Goal: Information Seeking & Learning: Learn about a topic

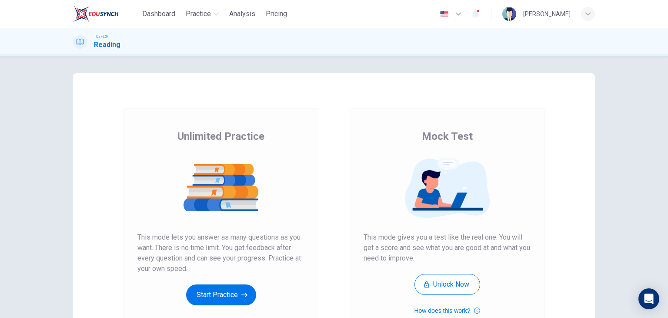
scroll to position [54, 0]
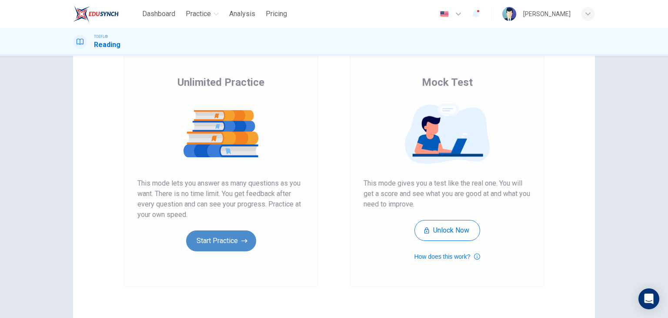
click at [226, 240] on button "Start Practice" at bounding box center [221, 240] width 70 height 21
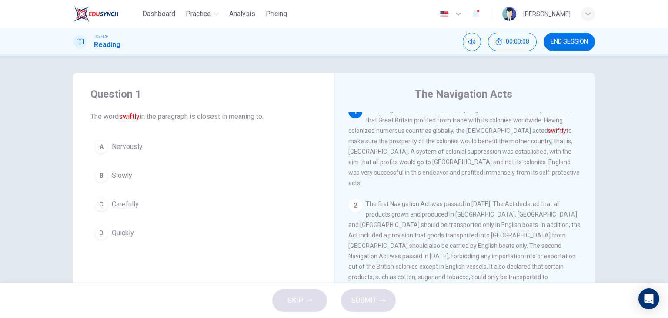
scroll to position [0, 0]
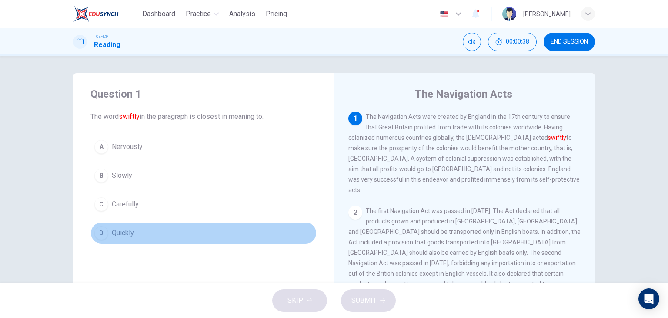
click at [120, 231] on span "Quickly" at bounding box center [123, 233] width 22 height 10
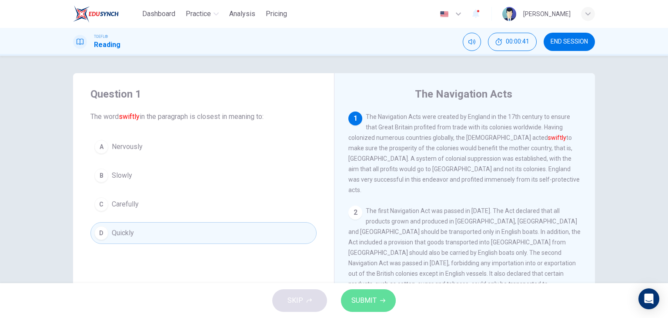
click at [365, 305] on span "SUBMIT" at bounding box center [364, 300] width 25 height 12
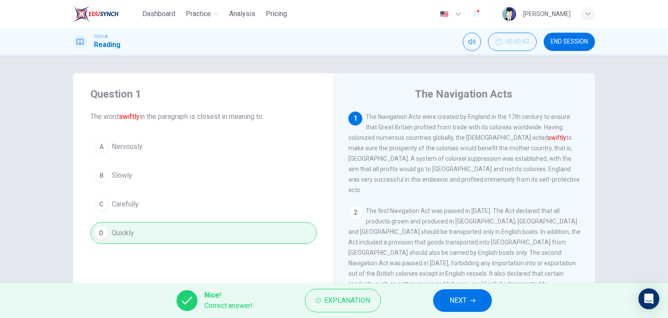
click at [465, 298] on span "NEXT" at bounding box center [458, 300] width 17 height 12
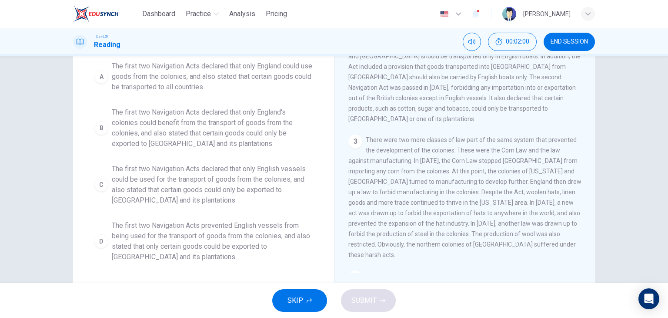
scroll to position [90, 0]
click at [180, 181] on span "The first two Navigation Acts declared that only English vessels could be used …" at bounding box center [212, 184] width 201 height 42
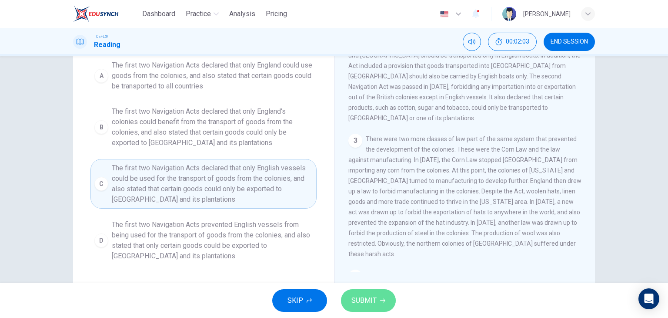
click at [383, 295] on button "SUBMIT" at bounding box center [368, 300] width 55 height 23
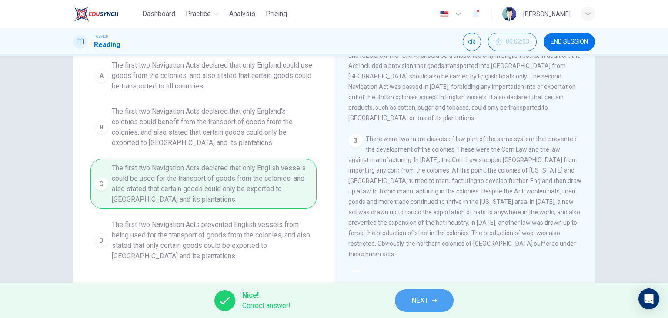
click at [427, 301] on span "NEXT" at bounding box center [420, 300] width 17 height 12
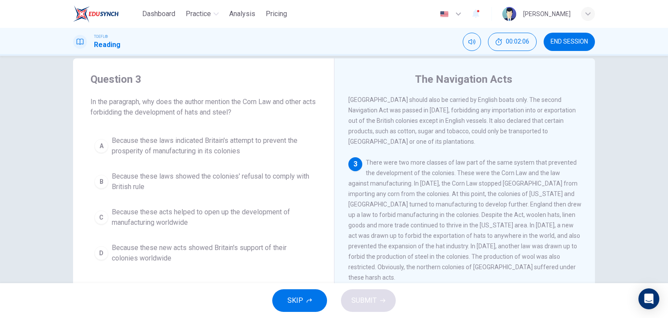
scroll to position [17, 0]
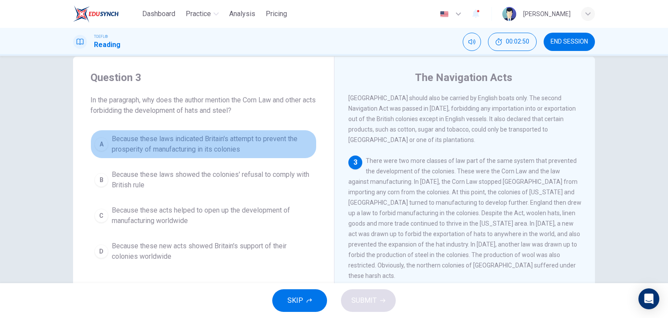
click at [224, 134] on span "Because these laws indicated Britain's attempt to prevent the prosperity of man…" at bounding box center [212, 144] width 201 height 21
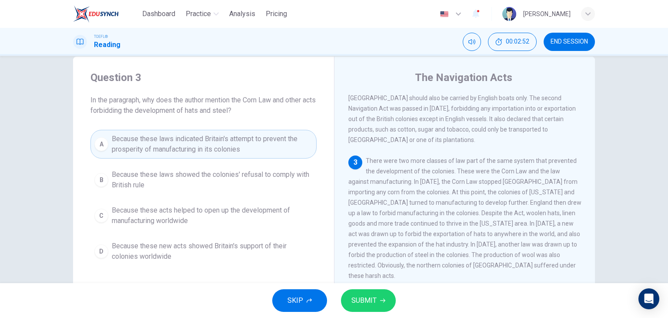
click at [355, 296] on span "SUBMIT" at bounding box center [364, 300] width 25 height 12
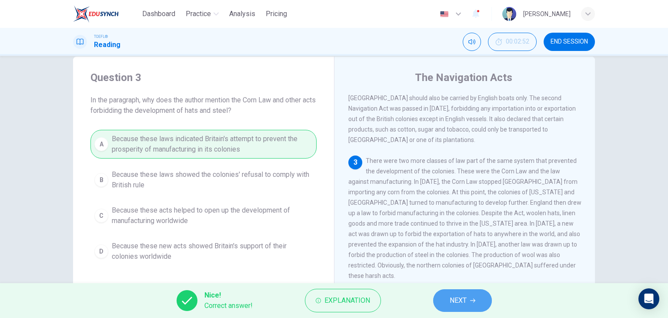
click at [461, 308] on button "NEXT" at bounding box center [462, 300] width 59 height 23
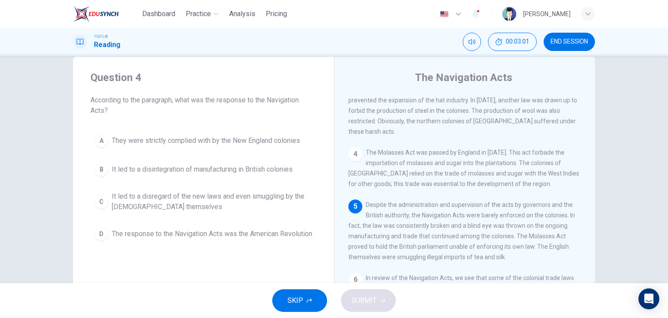
scroll to position [284, 0]
click at [245, 200] on span "It led to a disregard of the new laws and even smuggling by the [DEMOGRAPHIC_DA…" at bounding box center [212, 201] width 201 height 21
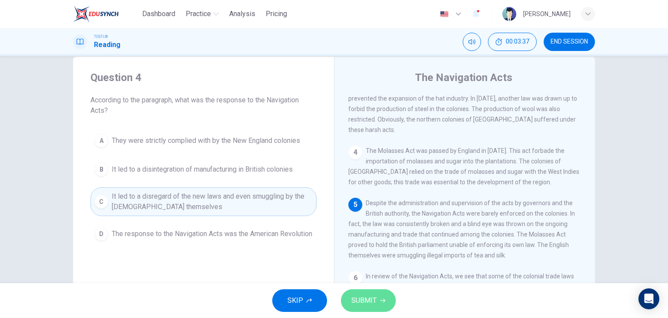
click at [362, 297] on span "SUBMIT" at bounding box center [364, 300] width 25 height 12
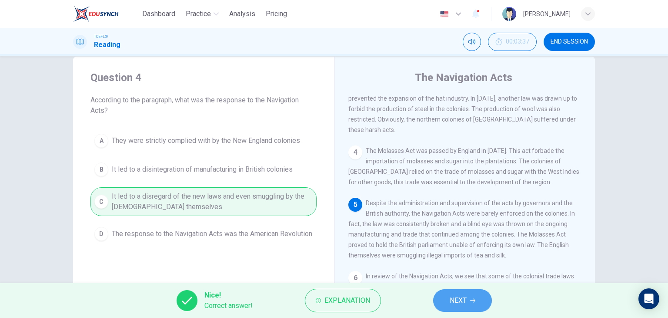
click at [465, 300] on span "NEXT" at bounding box center [458, 300] width 17 height 12
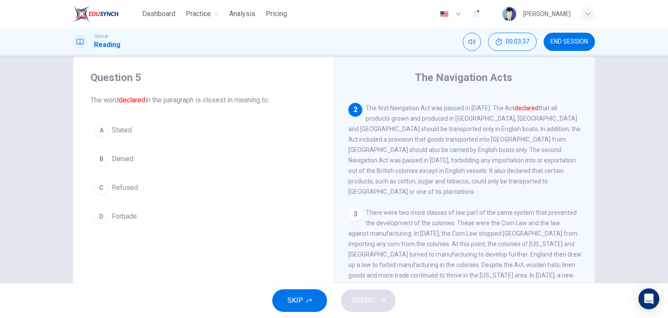
scroll to position [86, 0]
click at [127, 127] on span "Stated" at bounding box center [122, 130] width 20 height 10
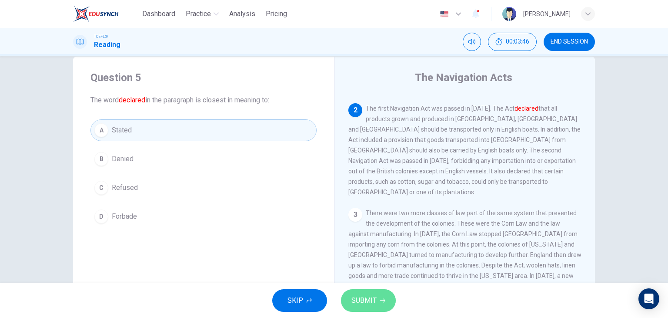
click at [376, 303] on button "SUBMIT" at bounding box center [368, 300] width 55 height 23
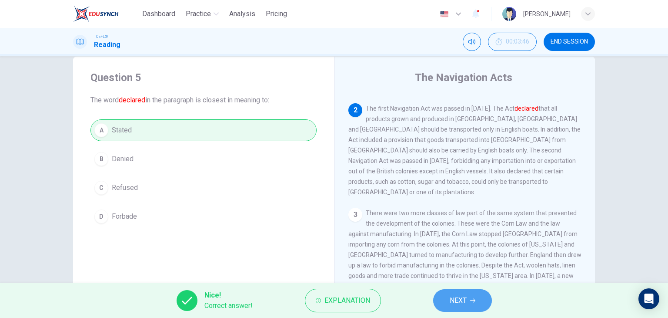
click at [451, 297] on span "NEXT" at bounding box center [458, 300] width 17 height 12
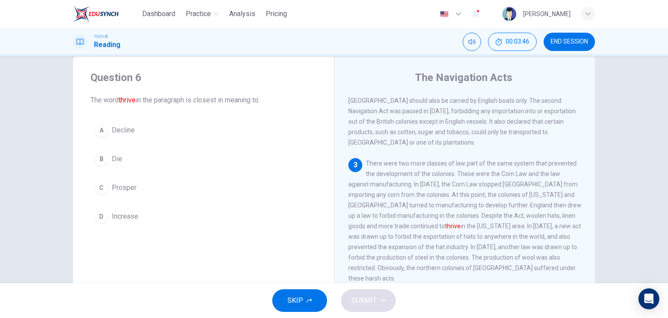
scroll to position [138, 0]
click at [101, 190] on div "C" at bounding box center [101, 188] width 14 height 14
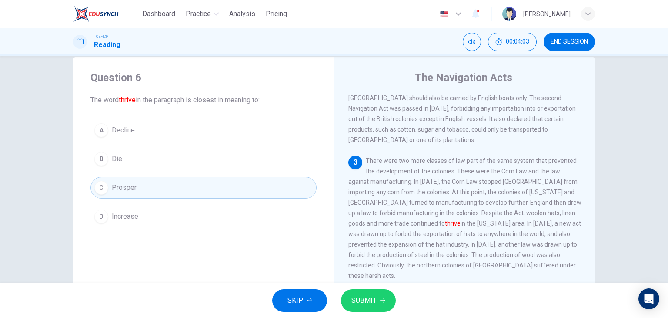
click at [134, 214] on span "Increase" at bounding box center [125, 216] width 27 height 10
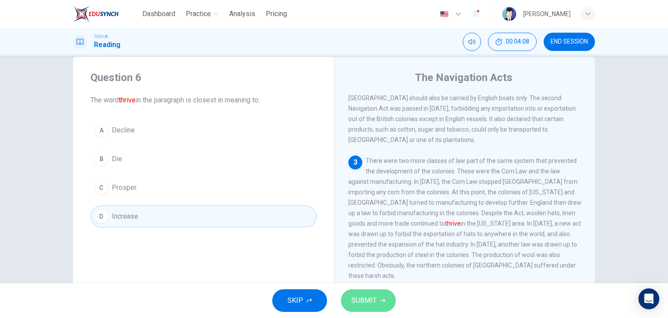
click at [371, 305] on span "SUBMIT" at bounding box center [364, 300] width 25 height 12
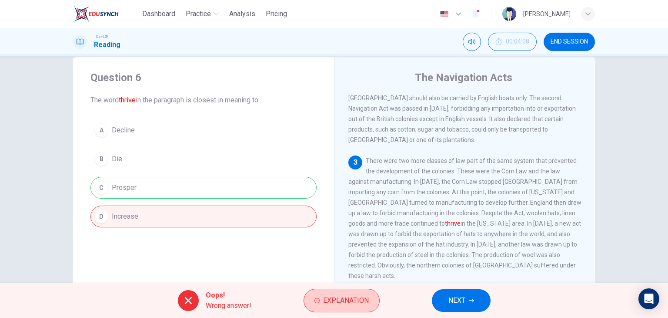
click at [318, 308] on button "Explanation" at bounding box center [342, 299] width 76 height 23
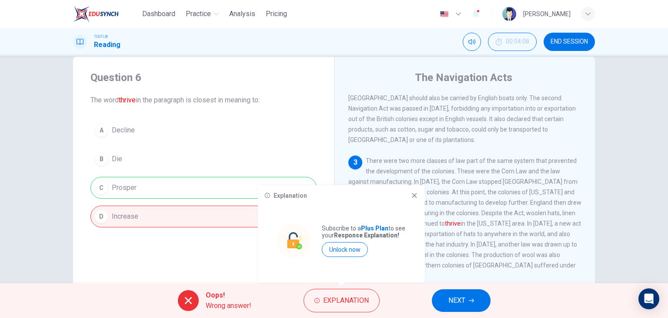
click at [414, 197] on icon at bounding box center [414, 195] width 7 height 7
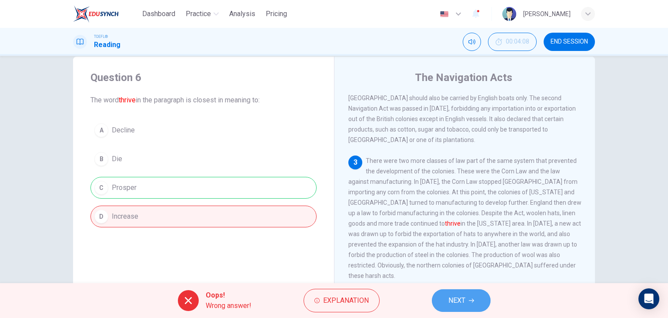
click at [449, 300] on span "NEXT" at bounding box center [457, 300] width 17 height 12
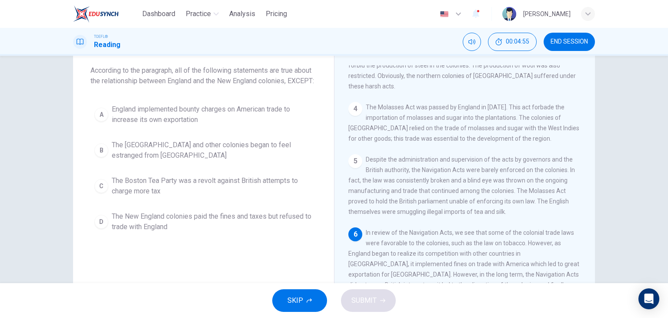
scroll to position [40, 0]
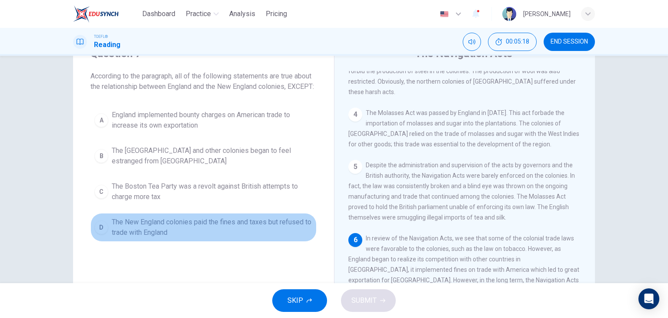
click at [198, 228] on span "The New England colonies paid the fines and taxes but refused to trade with Eng…" at bounding box center [212, 227] width 201 height 21
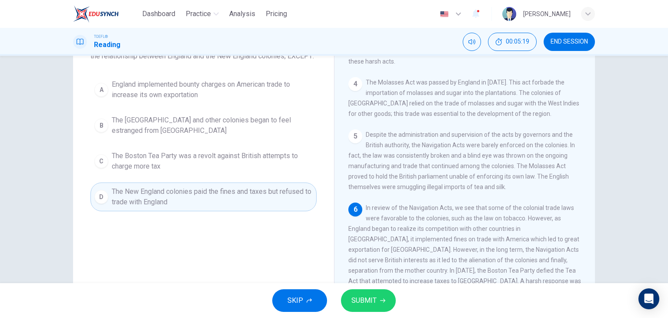
scroll to position [71, 0]
click at [371, 303] on span "SUBMIT" at bounding box center [364, 300] width 25 height 12
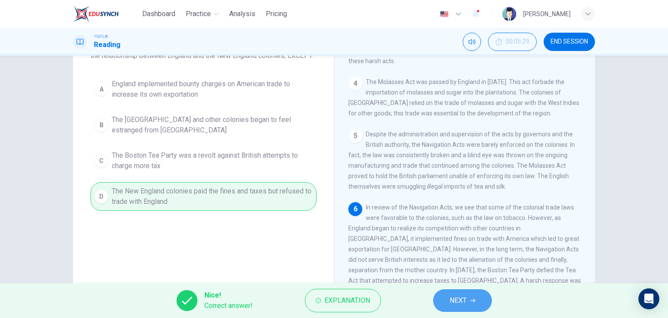
click at [465, 303] on span "NEXT" at bounding box center [458, 300] width 17 height 12
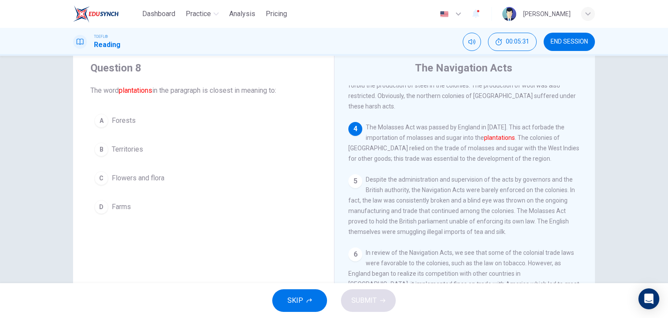
scroll to position [27, 0]
click at [116, 201] on span "Farms" at bounding box center [121, 206] width 19 height 10
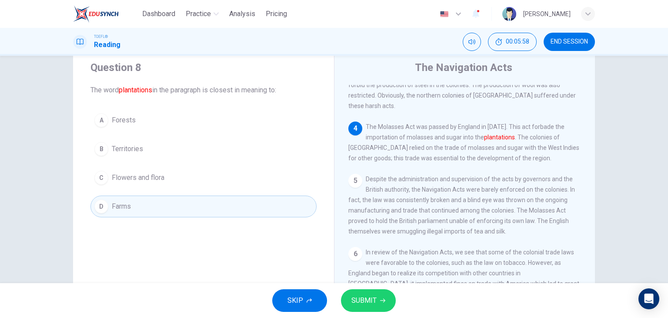
click at [372, 298] on span "SUBMIT" at bounding box center [364, 300] width 25 height 12
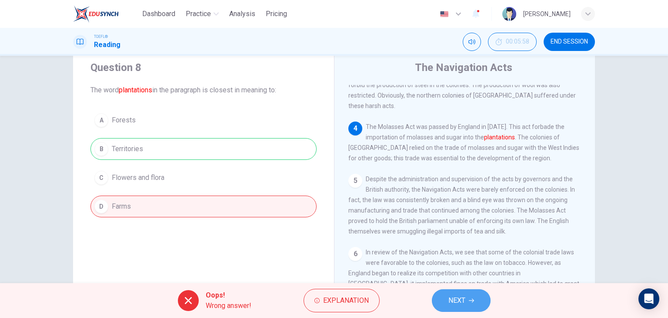
click at [458, 296] on span "NEXT" at bounding box center [457, 300] width 17 height 12
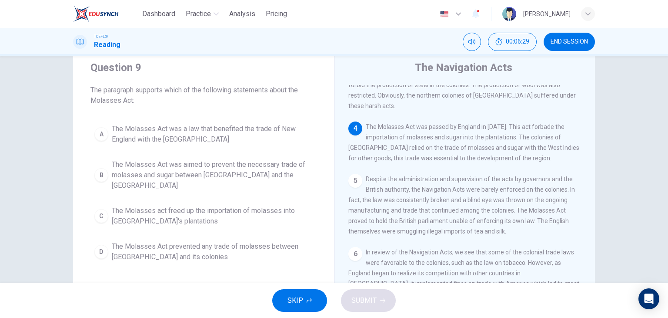
click at [204, 172] on span "The Molasses Act was aimed to prevent the necessary trade of molasses and sugar…" at bounding box center [212, 174] width 201 height 31
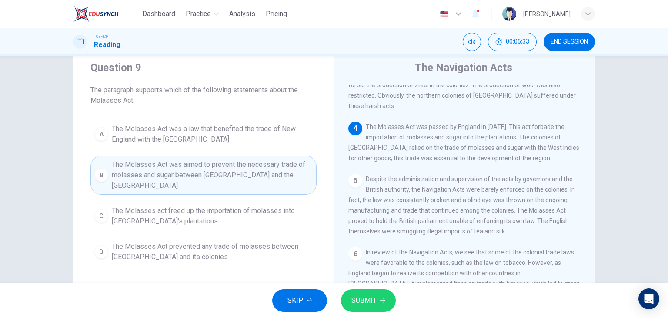
click at [381, 305] on button "SUBMIT" at bounding box center [368, 300] width 55 height 23
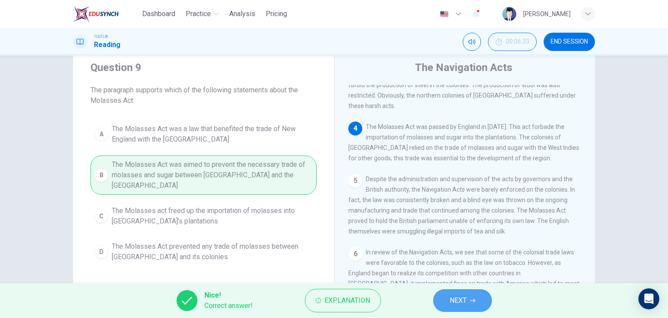
click at [473, 303] on button "NEXT" at bounding box center [462, 300] width 59 height 23
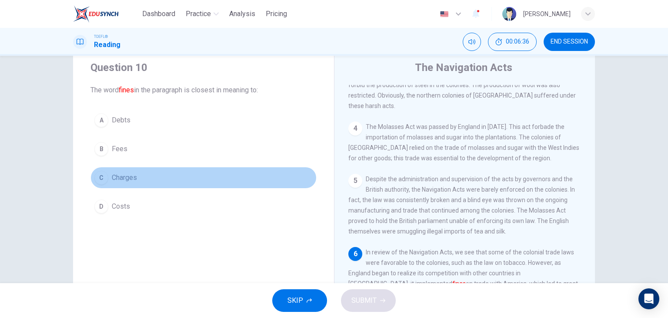
click at [123, 177] on span "Charges" at bounding box center [124, 177] width 25 height 10
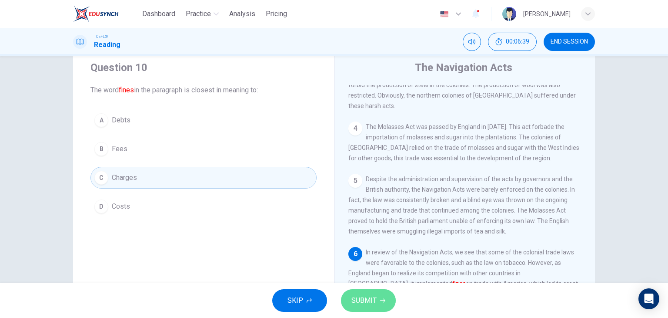
click at [380, 301] on icon "button" at bounding box center [382, 300] width 5 height 5
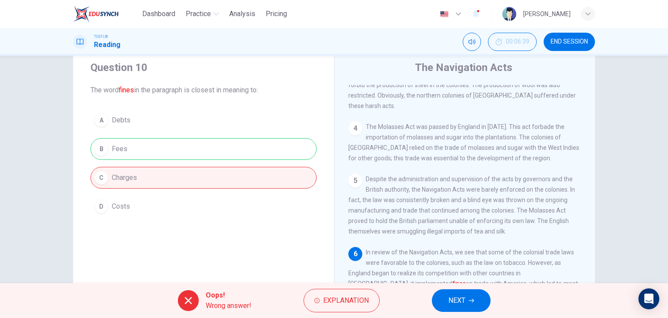
click at [462, 297] on span "NEXT" at bounding box center [457, 300] width 17 height 12
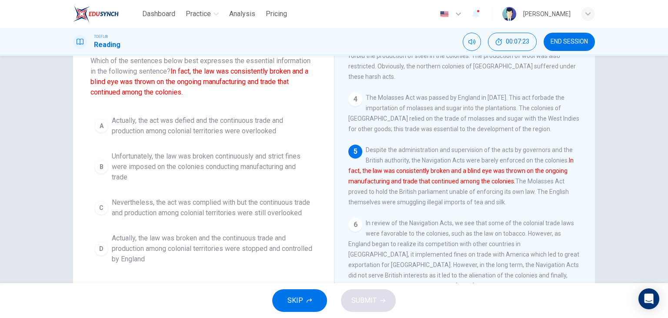
scroll to position [54, 0]
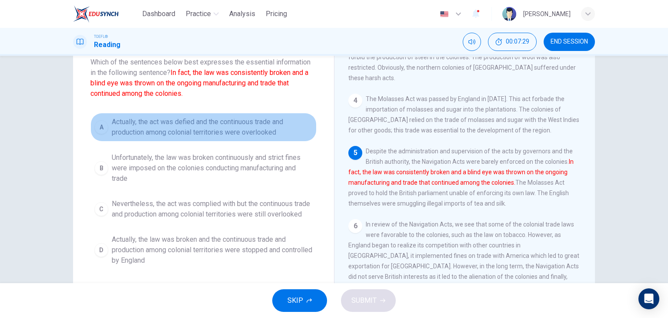
click at [222, 126] on span "Actually, the act was defied and the continuous trade and production among colo…" at bounding box center [212, 127] width 201 height 21
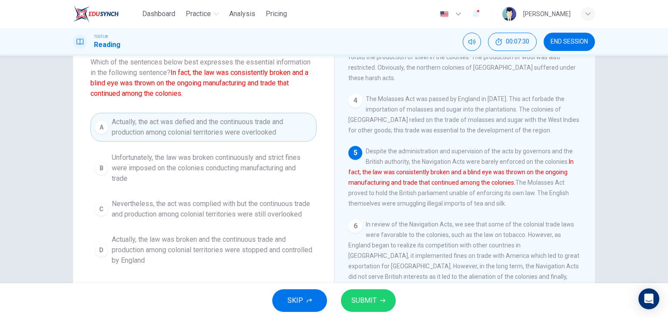
click at [369, 306] on button "SUBMIT" at bounding box center [368, 300] width 55 height 23
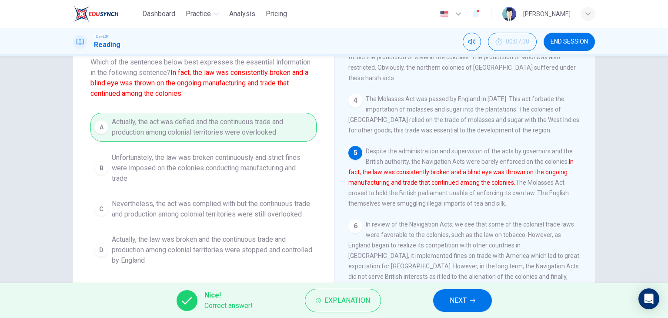
click at [454, 294] on span "NEXT" at bounding box center [458, 300] width 17 height 12
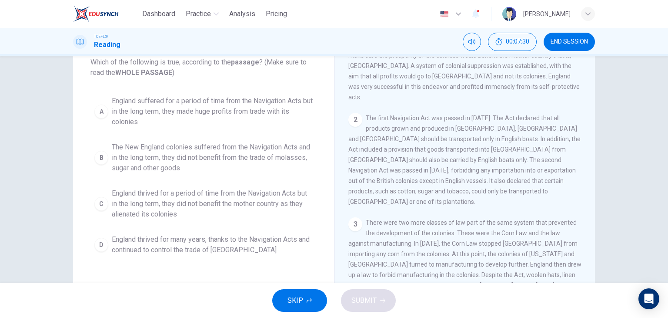
scroll to position [0, 0]
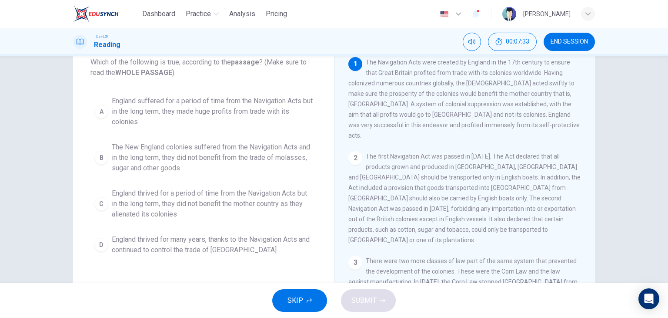
drag, startPoint x: 663, startPoint y: 183, endPoint x: 658, endPoint y: 162, distance: 21.4
click at [658, 162] on div "Question 12 Which of the following is true, according to the passage ? (Make su…" at bounding box center [334, 169] width 668 height 227
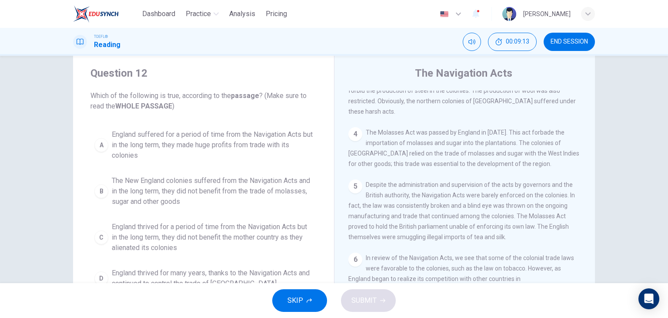
scroll to position [21, 0]
click at [238, 234] on span "England thrived for a period of time from the Navigation Acts but in the long t…" at bounding box center [212, 236] width 201 height 31
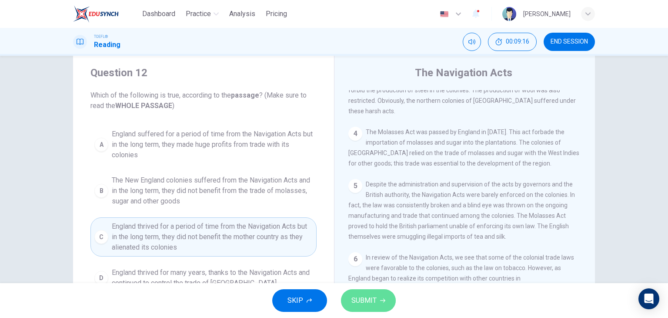
click at [368, 296] on span "SUBMIT" at bounding box center [364, 300] width 25 height 12
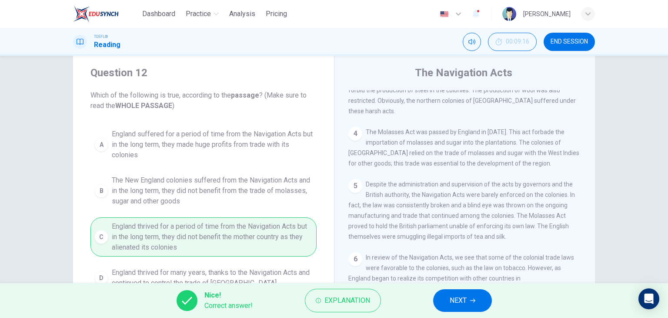
click at [472, 300] on icon "button" at bounding box center [472, 300] width 5 height 4
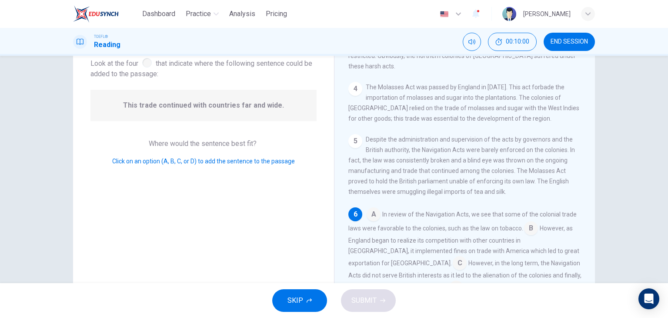
scroll to position [56, 0]
click at [370, 208] on input at bounding box center [374, 215] width 14 height 14
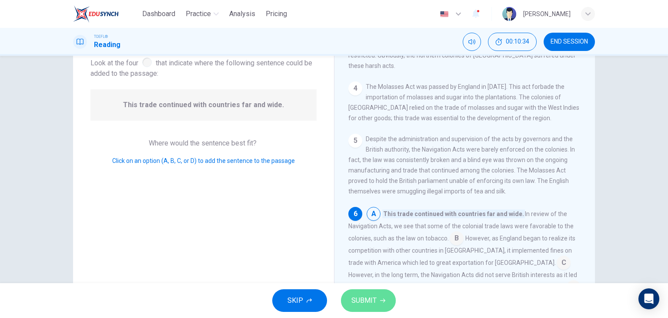
click at [362, 299] on span "SUBMIT" at bounding box center [364, 300] width 25 height 12
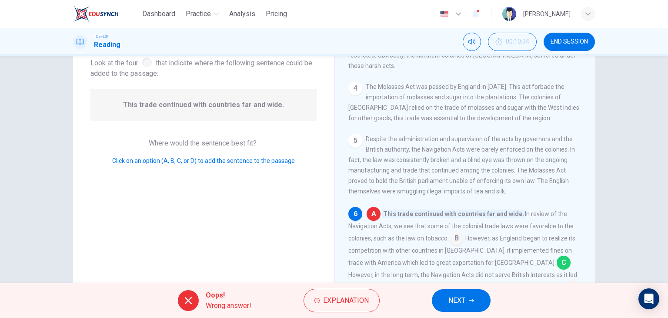
scroll to position [319, 0]
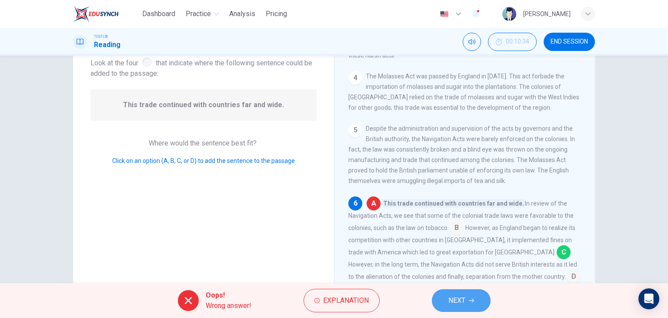
click at [475, 303] on button "NEXT" at bounding box center [461, 300] width 59 height 23
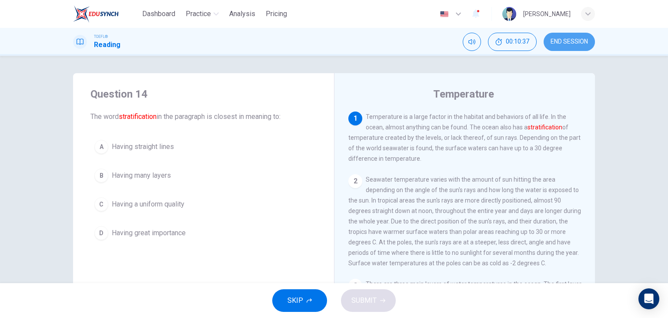
click at [553, 38] on span "END SESSION" at bounding box center [569, 41] width 37 height 7
